Goal: Task Accomplishment & Management: Manage account settings

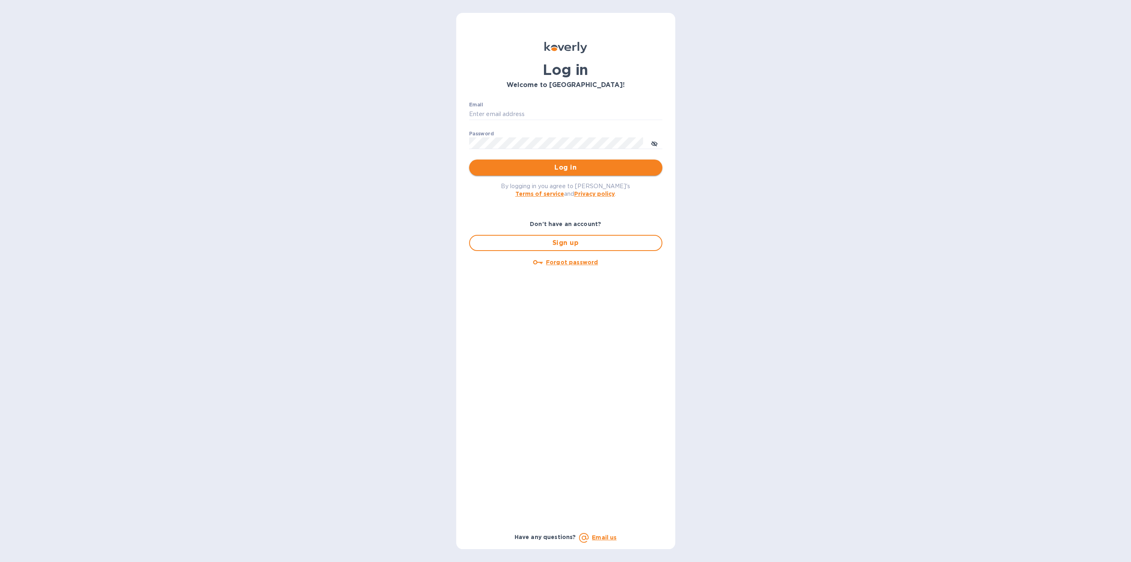
type input "b@corkhoarder.com"
click at [546, 164] on span "Log in" at bounding box center [566, 168] width 180 height 10
